Goal: Task Accomplishment & Management: Use online tool/utility

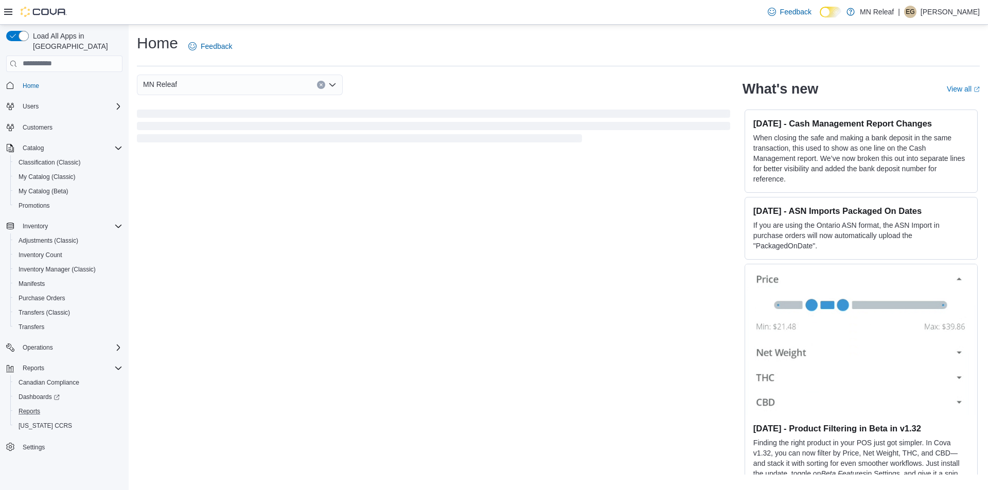
click at [26, 404] on button "Reports" at bounding box center [68, 411] width 116 height 14
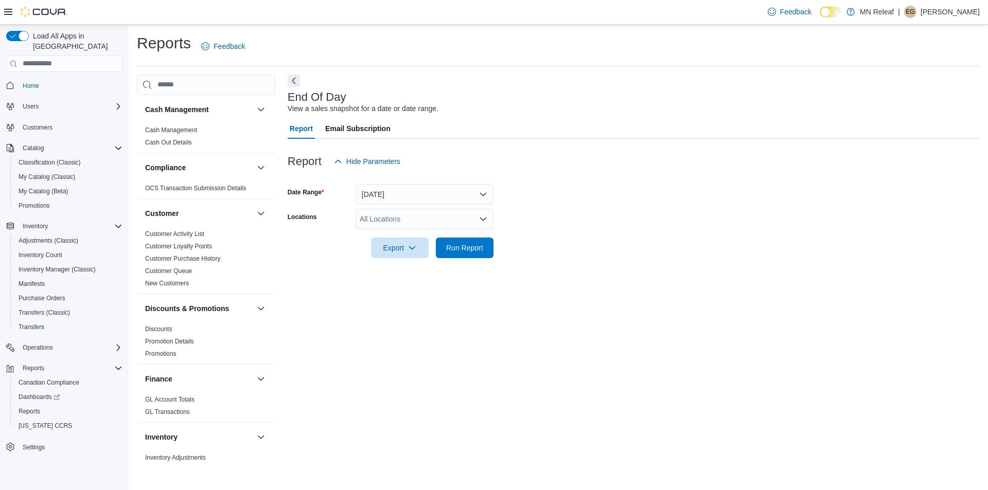
click at [462, 229] on div "All Locations" at bounding box center [424, 219] width 138 height 21
click at [461, 243] on button "MN Releaf" at bounding box center [424, 236] width 138 height 15
click at [651, 293] on div "End Of Day View a sales snapshot for a date or date range. Report Email Subscri…" at bounding box center [634, 269] width 692 height 388
click at [466, 249] on span "Run Report" at bounding box center [464, 247] width 37 height 10
